Goal: Task Accomplishment & Management: Complete application form

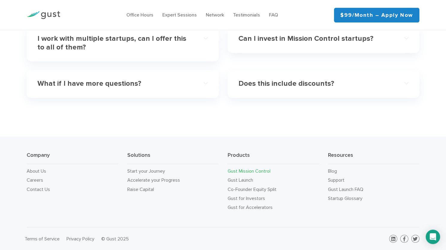
scroll to position [1967, 0]
click at [159, 173] on link "Start your Journey" at bounding box center [146, 171] width 38 height 6
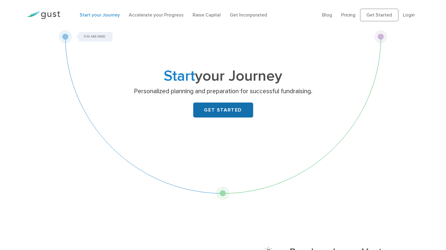
click at [208, 118] on link "GET STARTED" at bounding box center [223, 110] width 60 height 15
